Goal: Find specific page/section

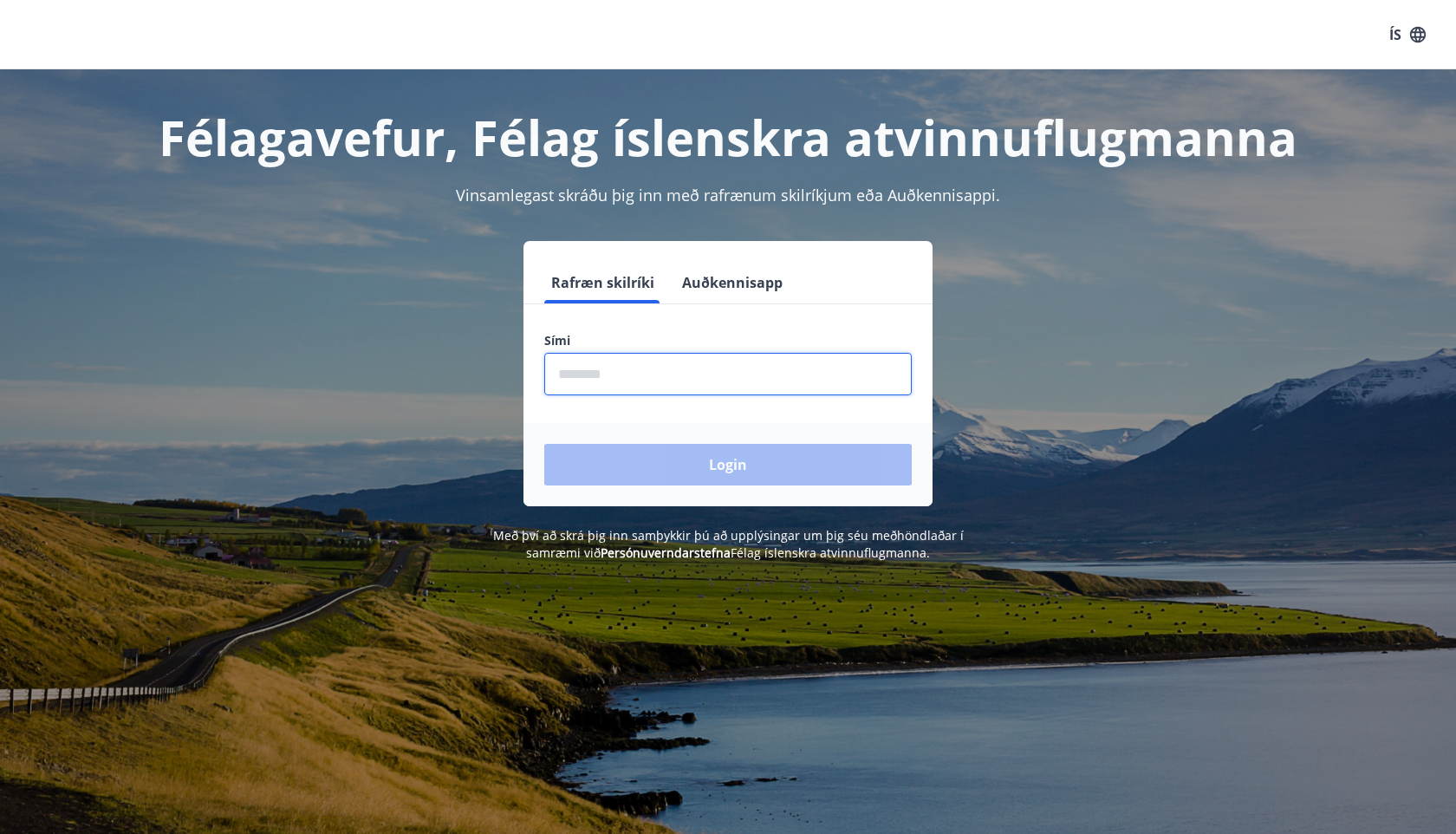
click at [598, 384] on input "phone" at bounding box center [728, 374] width 368 height 42
type input "********"
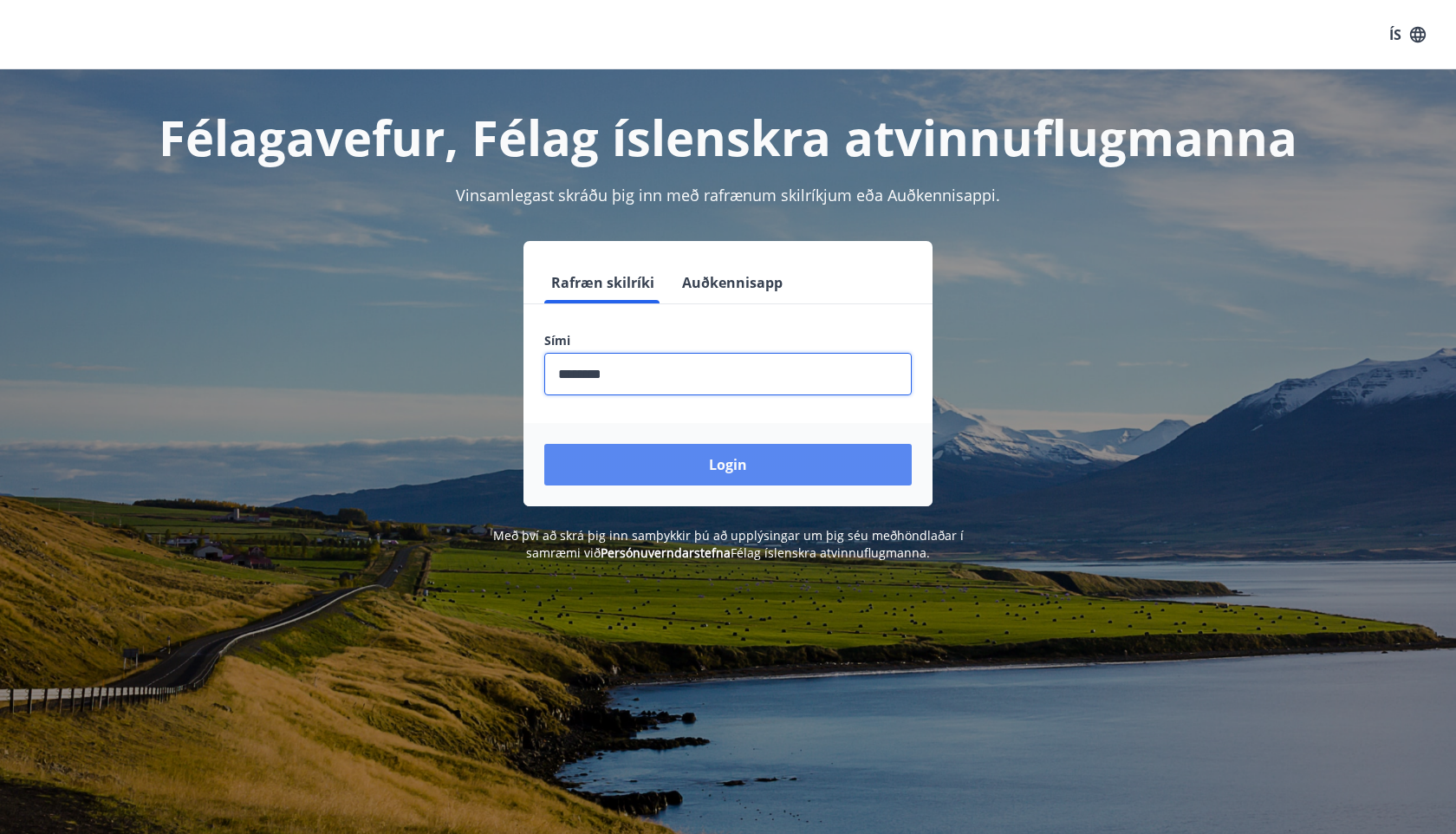
click at [705, 472] on button "Login" at bounding box center [728, 464] width 368 height 41
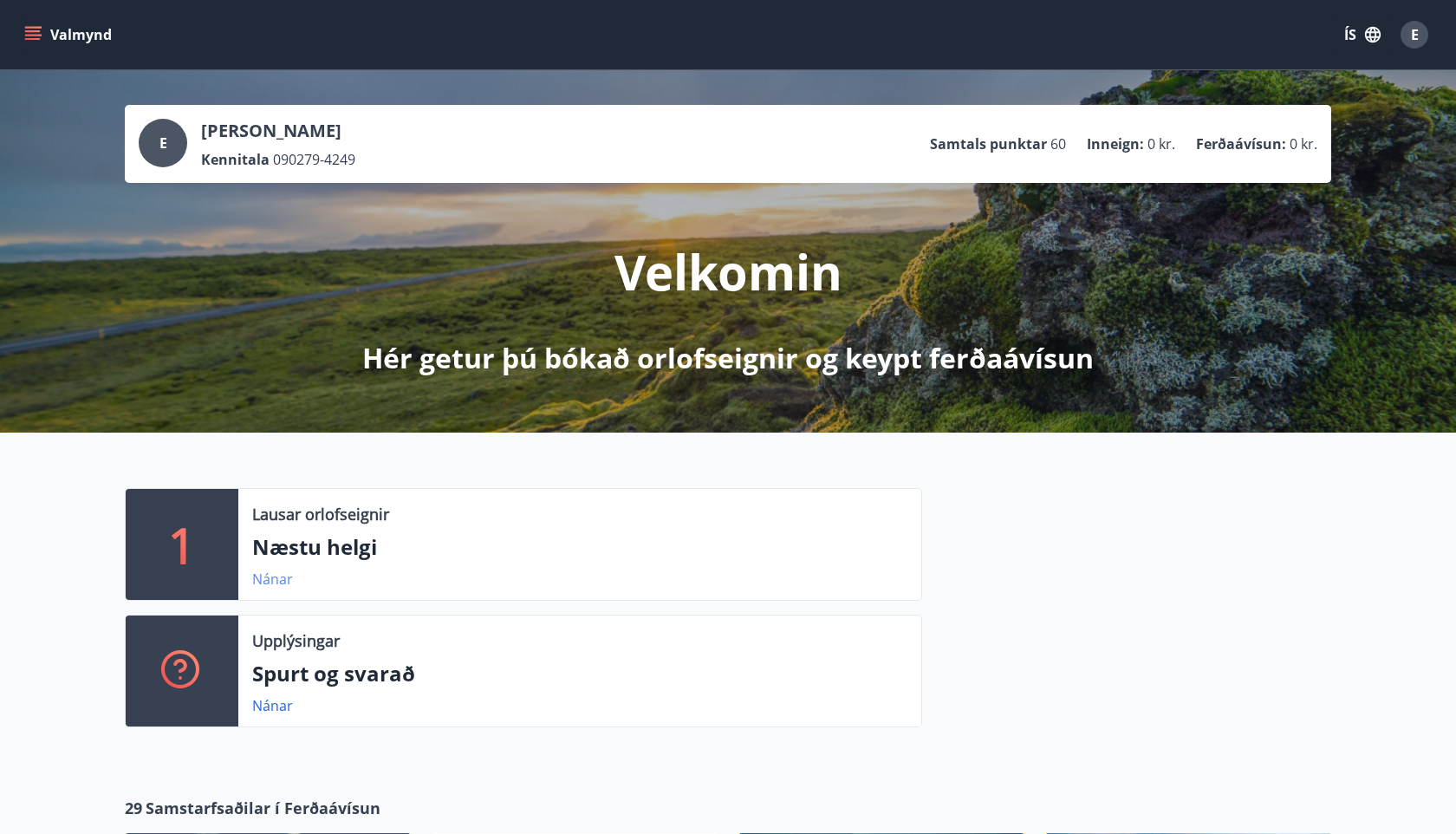
click at [273, 583] on link "Nánar" at bounding box center [273, 578] width 41 height 19
